Goal: Task Accomplishment & Management: Manage account settings

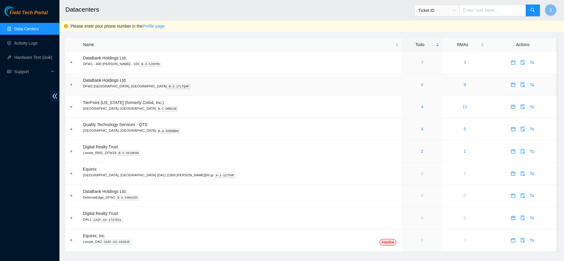
click at [421, 84] on link "6" at bounding box center [422, 84] width 2 height 5
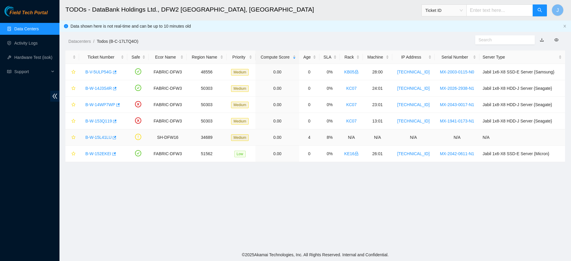
click at [97, 135] on link "B-W-15L41LU" at bounding box center [98, 137] width 26 height 5
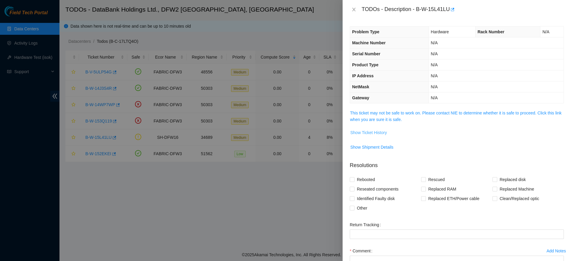
click at [371, 136] on button "Show Ticket History" at bounding box center [368, 133] width 37 height 10
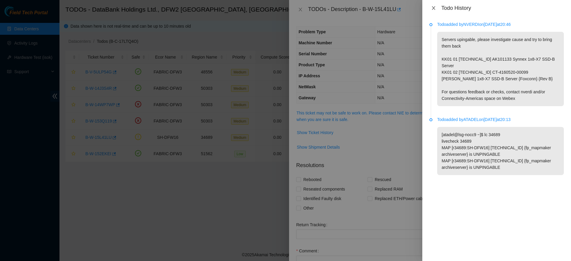
click at [430, 9] on button "Close" at bounding box center [433, 8] width 8 height 6
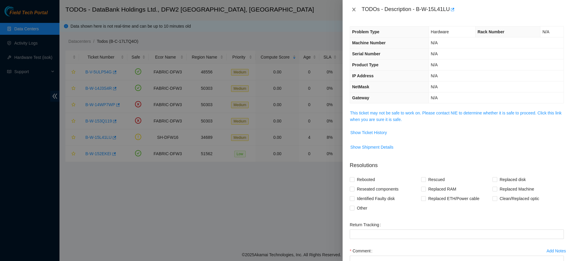
click at [356, 10] on icon "close" at bounding box center [354, 9] width 5 height 5
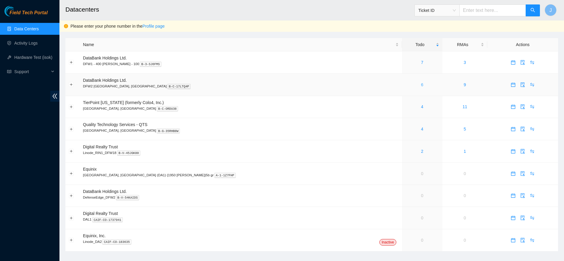
click at [421, 84] on link "6" at bounding box center [422, 84] width 2 height 5
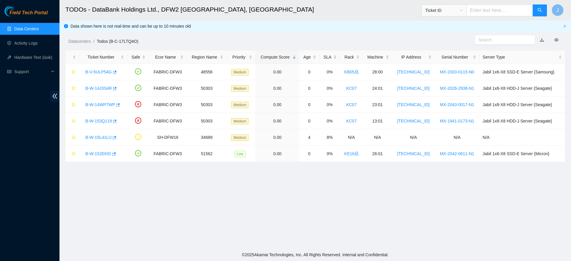
click at [39, 29] on link "Data Centers" at bounding box center [26, 28] width 24 height 5
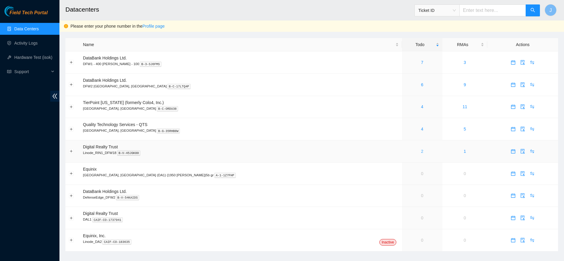
click at [421, 150] on link "2" at bounding box center [422, 151] width 2 height 5
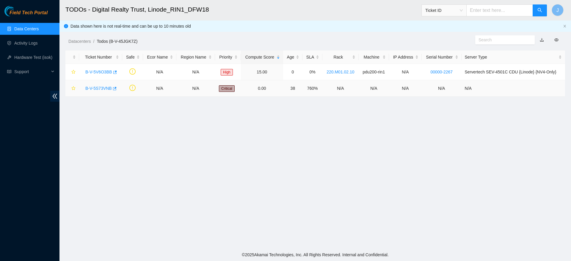
click at [106, 88] on link "B-V-5S73VNB" at bounding box center [98, 88] width 26 height 5
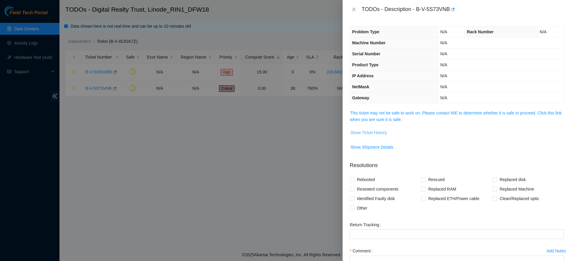
click at [374, 129] on button "Show Ticket History" at bounding box center [368, 133] width 37 height 10
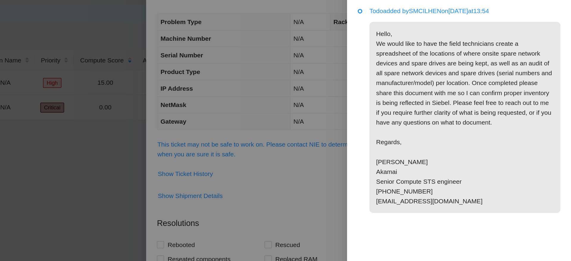
click at [491, 109] on p "Hello, We would like to have the field technicians create a spreadsheet of the …" at bounding box center [500, 95] width 127 height 127
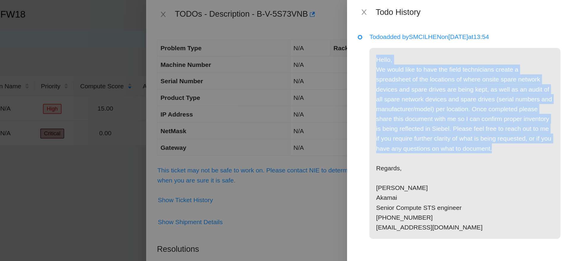
drag, startPoint x: 439, startPoint y: 40, endPoint x: 534, endPoint y: 95, distance: 110.2
click at [534, 95] on p "Hello, We would like to have the field technicians create a spreadsheet of the …" at bounding box center [500, 95] width 127 height 127
copy p "Hello, We would like to have the field technicians create a spreadsheet of the …"
click at [493, 99] on p "Hello, We would like to have the field technicians create a spreadsheet of the …" at bounding box center [500, 95] width 127 height 127
